Goal: Information Seeking & Learning: Learn about a topic

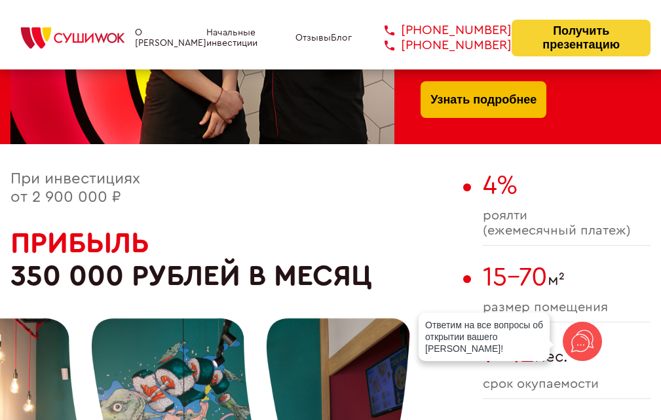
scroll to position [524, 0]
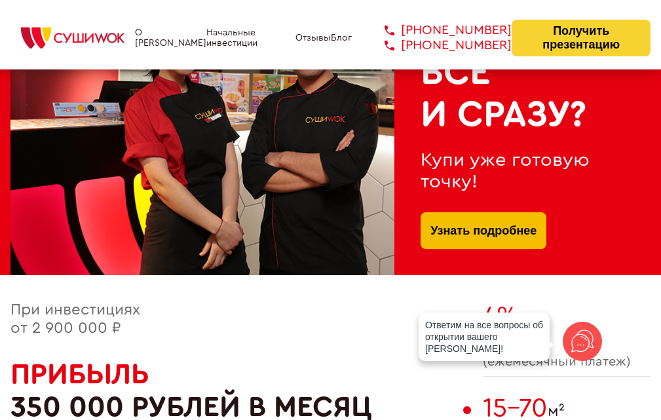
click at [455, 238] on link "Узнать подробнее" at bounding box center [484, 230] width 106 height 37
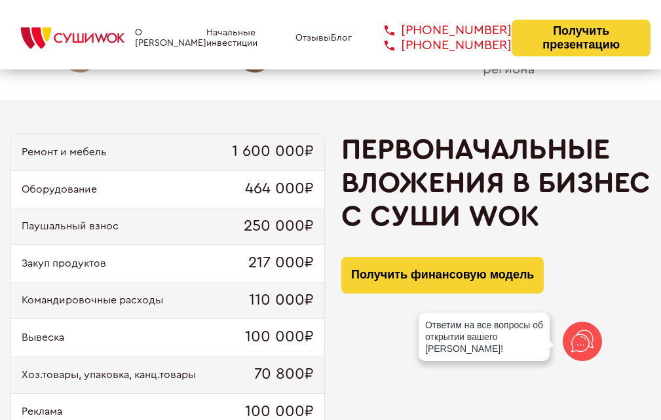
scroll to position [1115, 0]
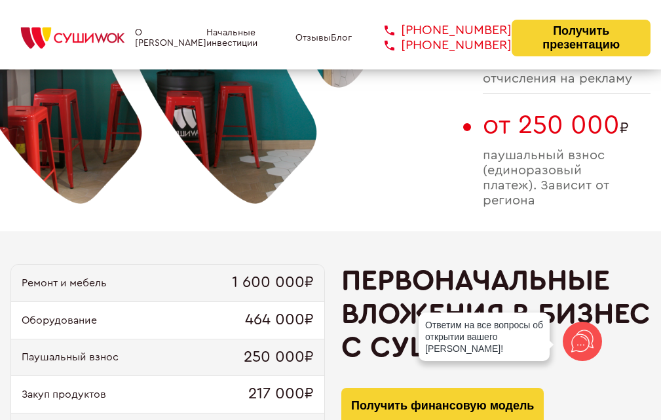
click at [64, 269] on div "Ремонт и мебель 1 600 000₽" at bounding box center [167, 283] width 313 height 37
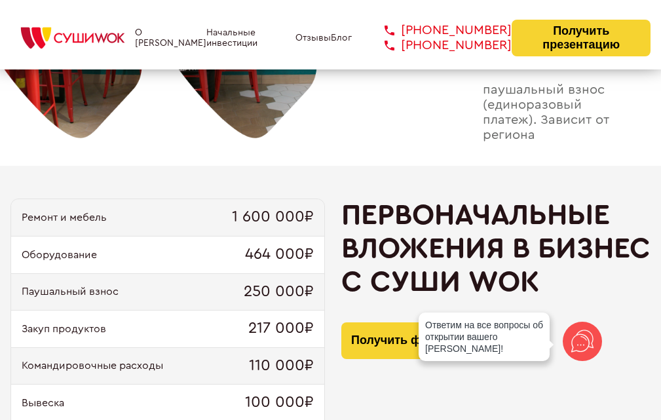
click at [279, 260] on span "464 000₽" at bounding box center [279, 255] width 69 height 18
click at [256, 296] on span "250 000₽" at bounding box center [279, 292] width 70 height 18
click at [252, 340] on div "Закуп продуктов 217 000₽" at bounding box center [167, 329] width 313 height 37
click at [242, 359] on div "Командировочные расходы 110 000₽" at bounding box center [167, 366] width 313 height 37
drag, startPoint x: 208, startPoint y: 397, endPoint x: 210, endPoint y: 387, distance: 10.0
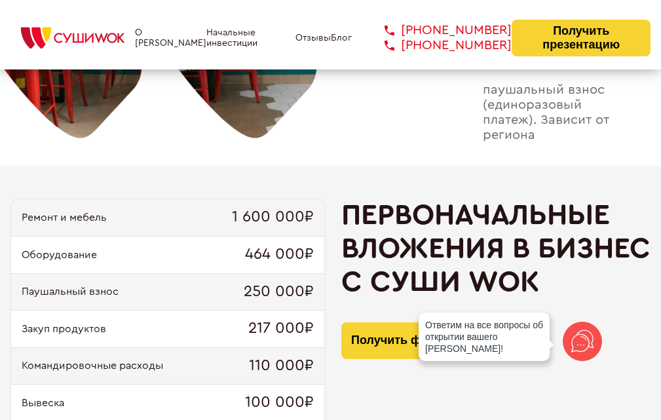
click at [207, 398] on div "Вывеска 100 000₽" at bounding box center [167, 403] width 313 height 37
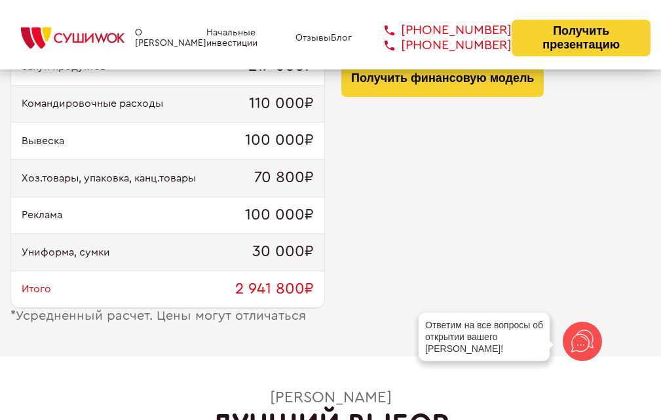
scroll to position [1573, 0]
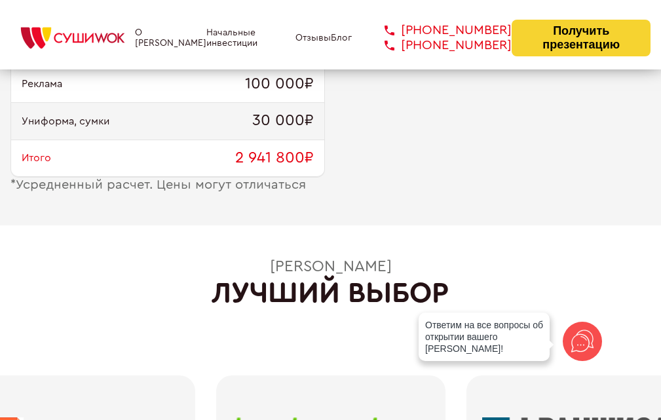
click at [582, 339] on icon at bounding box center [582, 341] width 31 height 31
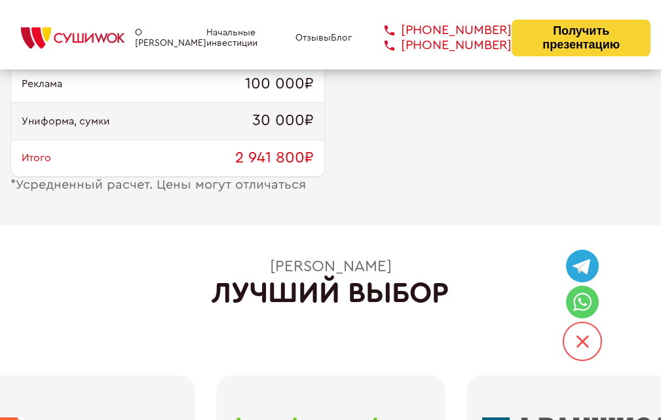
click at [585, 340] on icon "/svg>" at bounding box center [583, 342] width 12 height 12
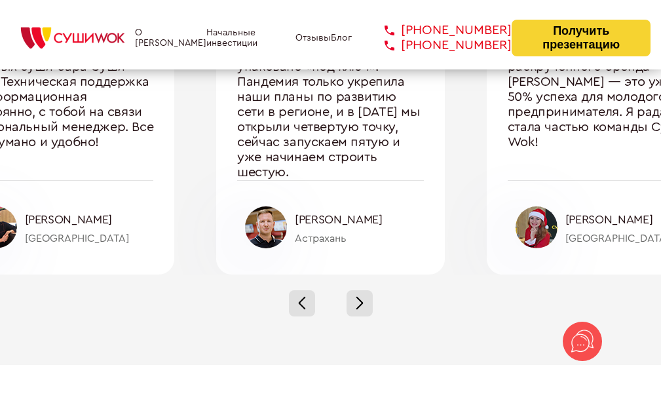
scroll to position [4655, 0]
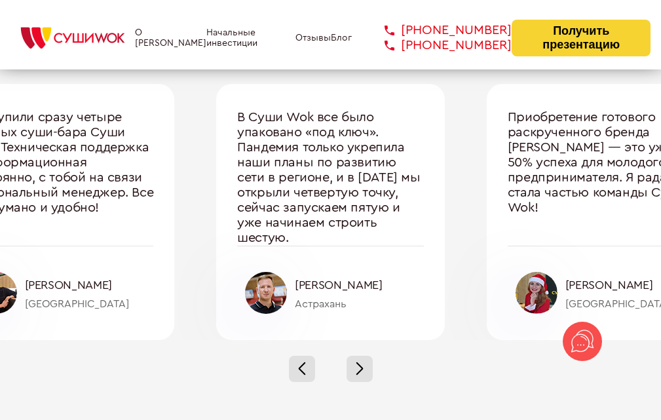
click at [378, 360] on div at bounding box center [330, 369] width 661 height 58
click at [372, 366] on div at bounding box center [360, 369] width 26 height 26
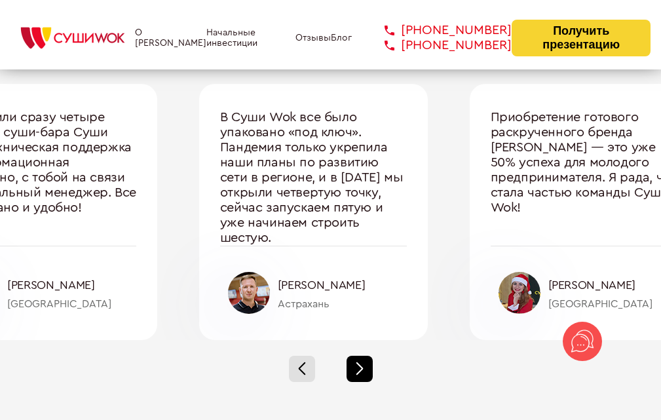
click at [366, 366] on div at bounding box center [360, 369] width 26 height 26
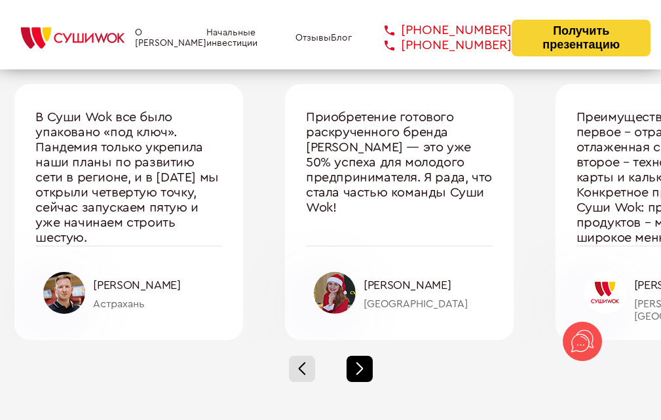
click at [366, 366] on div at bounding box center [360, 369] width 26 height 26
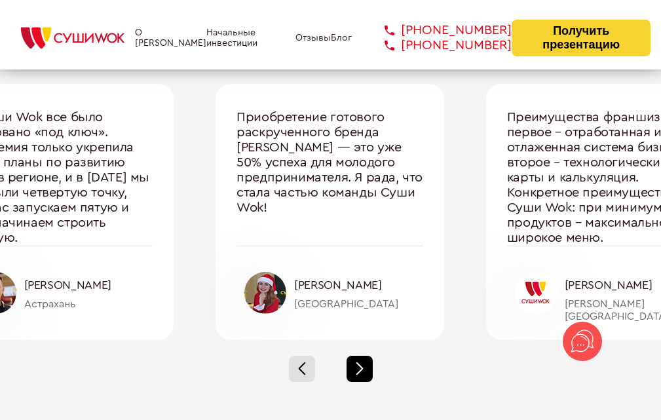
click at [366, 366] on div at bounding box center [360, 369] width 26 height 26
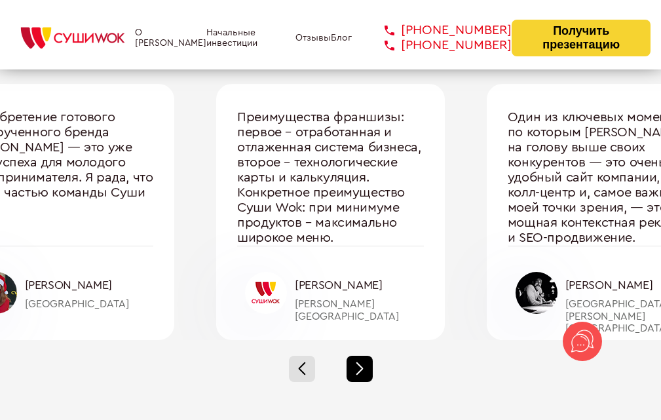
click at [366, 366] on div at bounding box center [360, 369] width 26 height 26
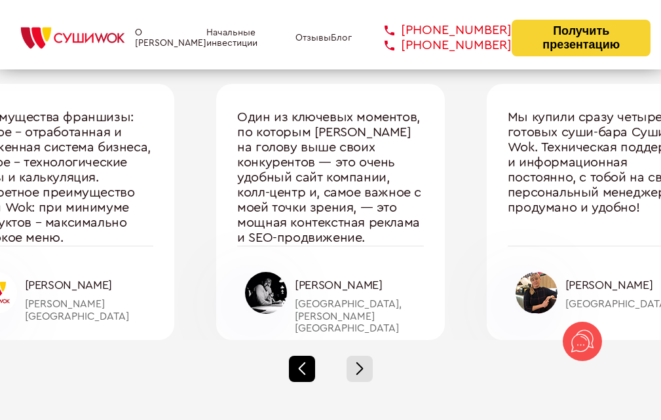
click at [301, 363] on div at bounding box center [302, 369] width 26 height 26
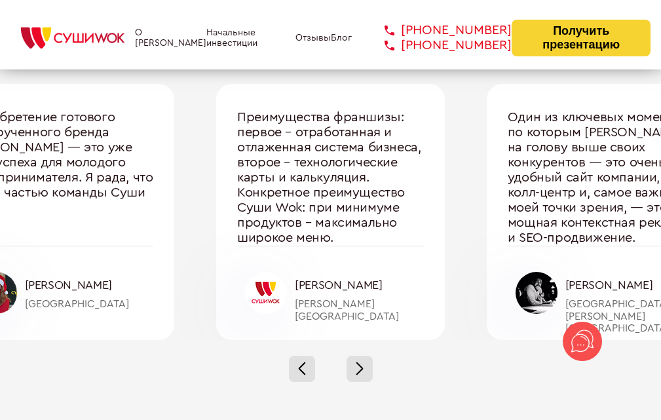
click at [392, 370] on div at bounding box center [330, 369] width 661 height 58
click at [360, 370] on span at bounding box center [359, 371] width 7 height 7
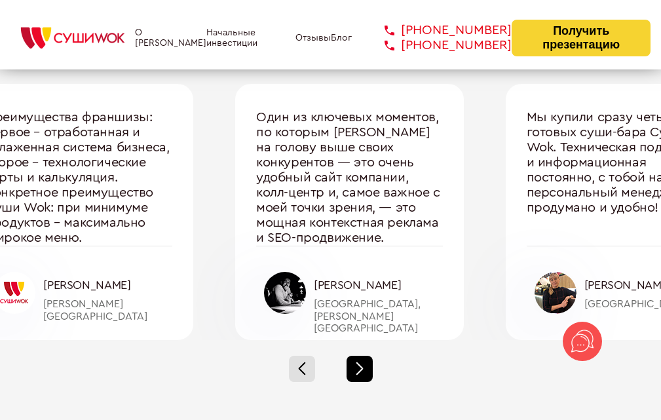
click at [351, 361] on div at bounding box center [360, 369] width 26 height 26
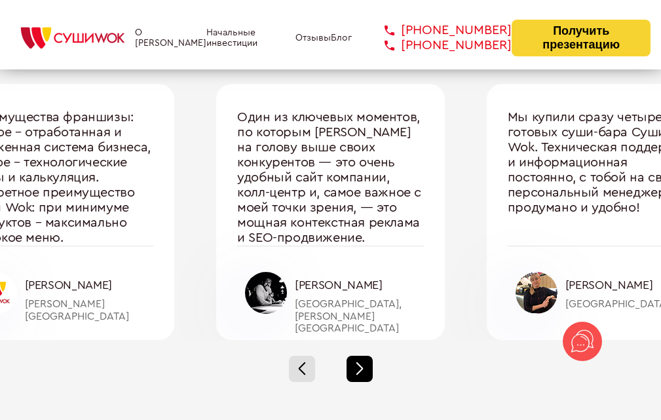
click at [349, 359] on div at bounding box center [360, 369] width 26 height 26
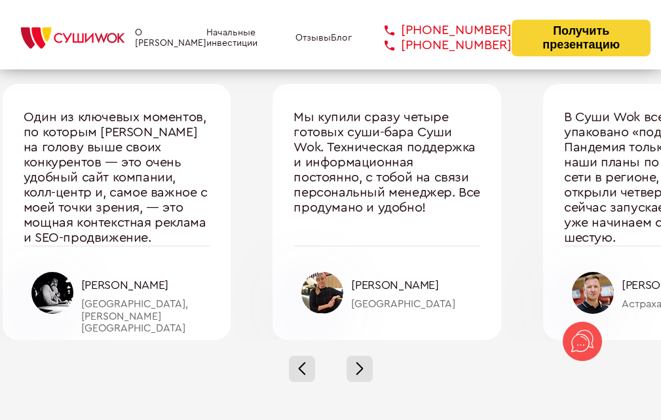
click at [341, 361] on div at bounding box center [330, 369] width 661 height 58
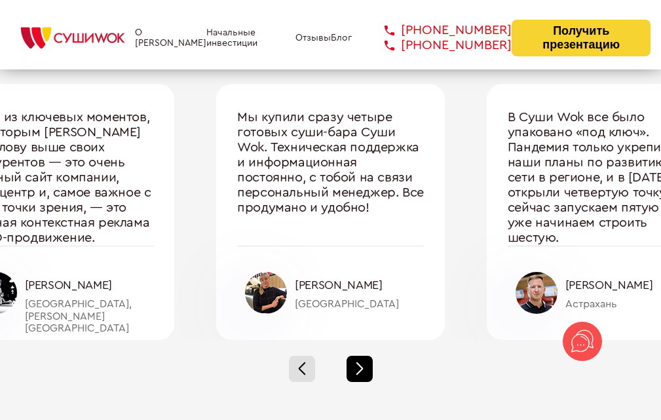
click at [361, 373] on div at bounding box center [360, 369] width 26 height 26
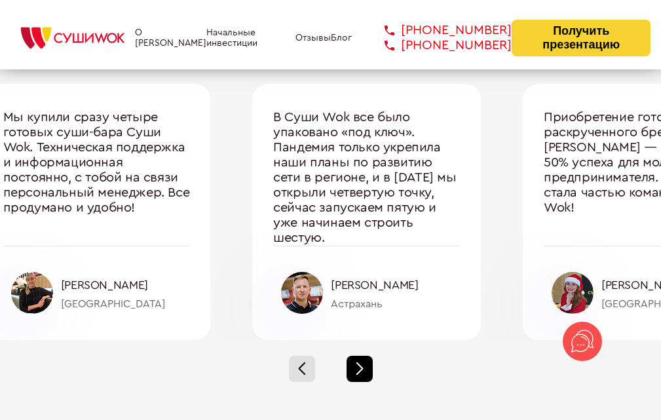
click at [370, 368] on div at bounding box center [360, 369] width 26 height 26
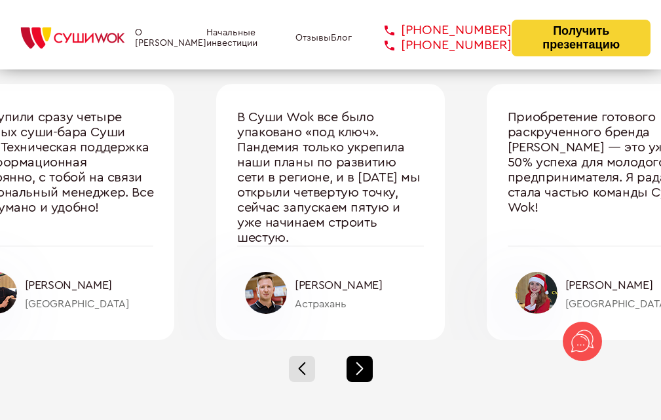
click at [370, 368] on div at bounding box center [360, 369] width 26 height 26
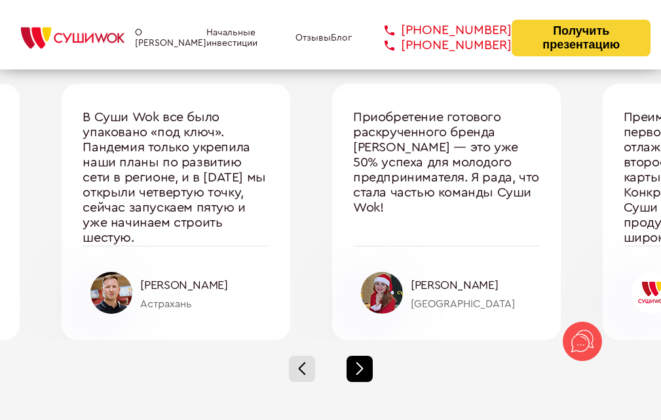
click at [370, 368] on div at bounding box center [360, 369] width 26 height 26
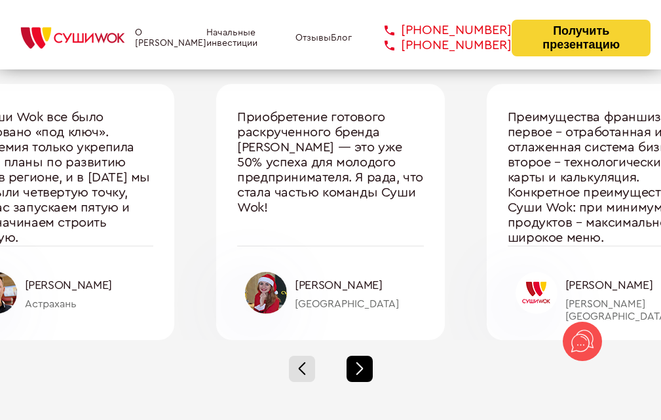
click at [370, 368] on div at bounding box center [360, 369] width 26 height 26
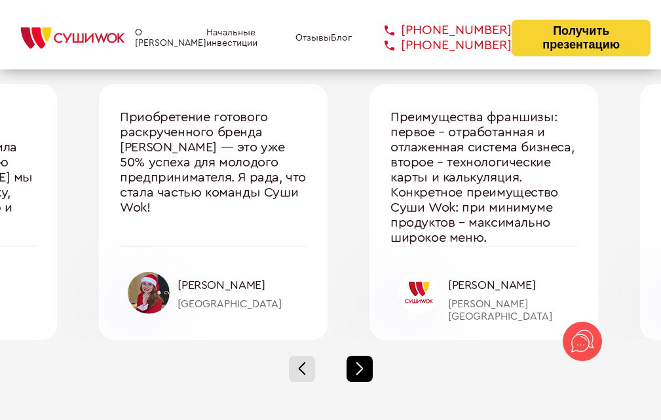
click at [370, 368] on div at bounding box center [360, 369] width 26 height 26
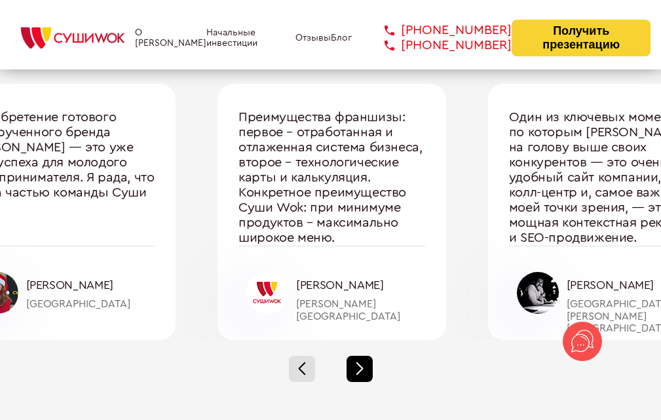
click at [370, 368] on div at bounding box center [360, 369] width 26 height 26
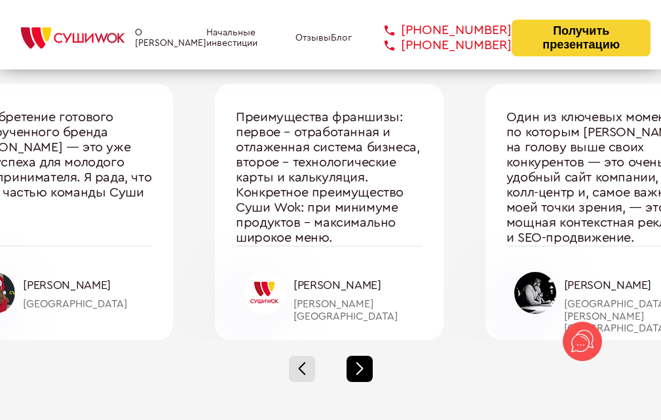
click at [370, 368] on div at bounding box center [360, 369] width 26 height 26
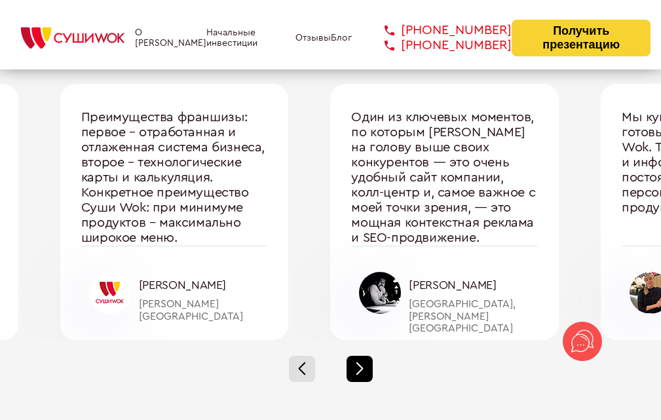
click at [370, 368] on div at bounding box center [360, 369] width 26 height 26
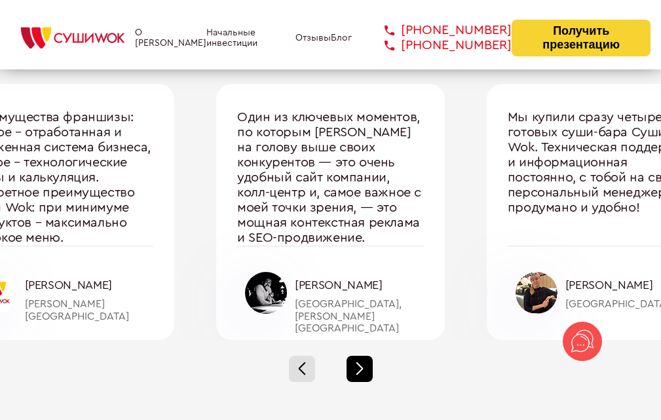
click at [370, 367] on div at bounding box center [360, 369] width 26 height 26
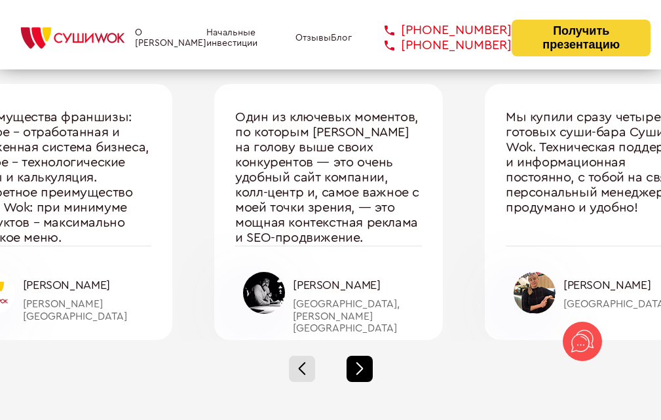
click at [370, 361] on div at bounding box center [360, 369] width 26 height 26
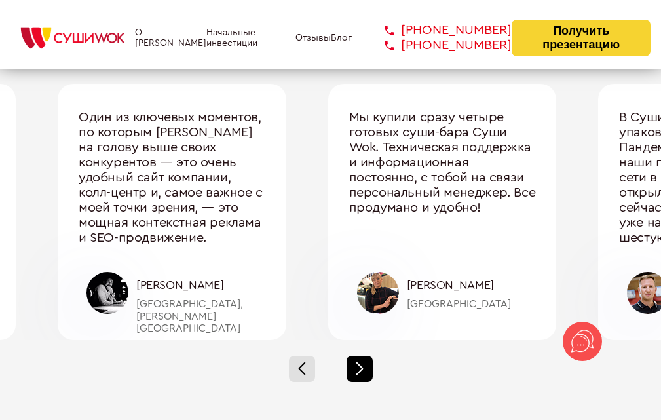
click at [370, 361] on div at bounding box center [360, 369] width 26 height 26
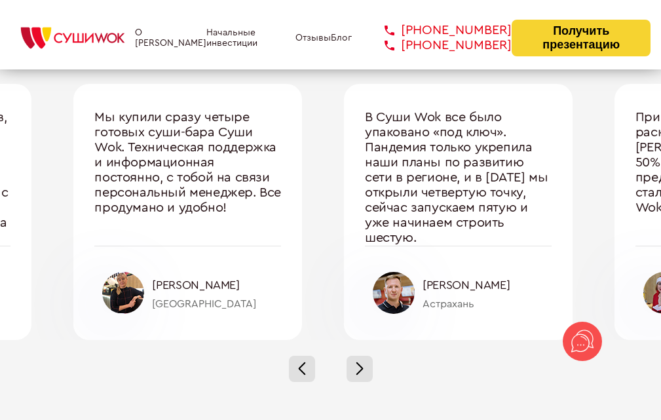
drag, startPoint x: 370, startPoint y: 361, endPoint x: 671, endPoint y: 2, distance: 468.6
click at [370, 351] on div at bounding box center [330, 369] width 661 height 58
